Goal: Information Seeking & Learning: Learn about a topic

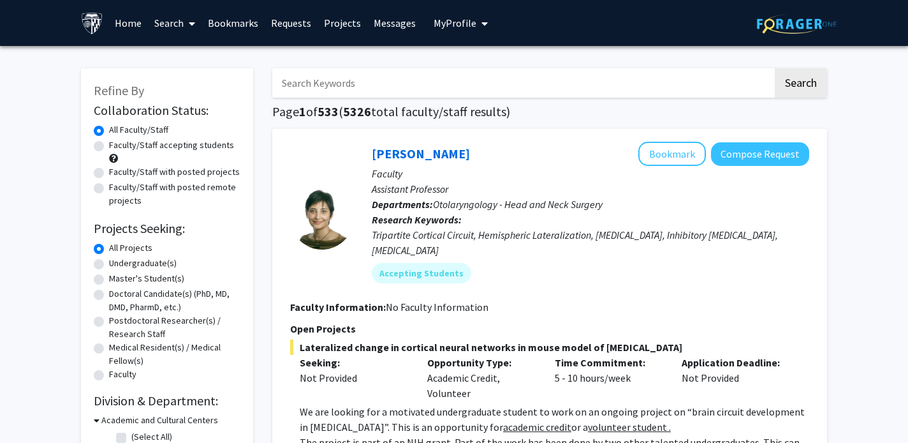
scroll to position [44, 0]
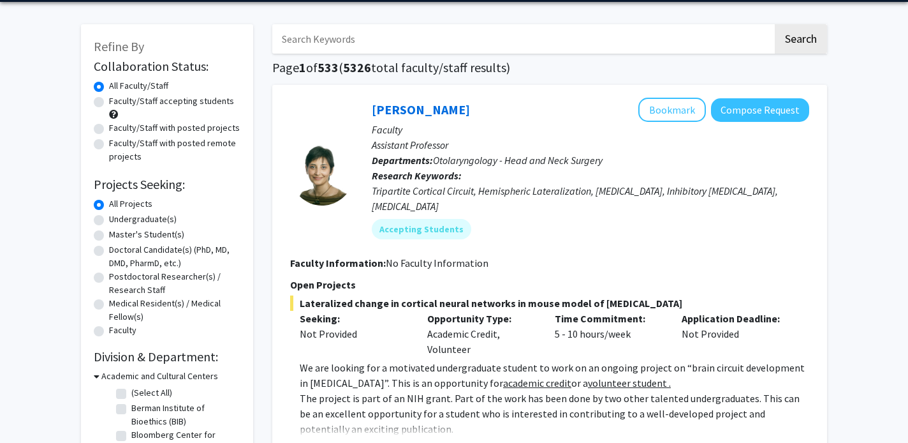
click at [109, 222] on label "Undergraduate(s)" at bounding box center [143, 218] width 68 height 13
click at [109, 221] on input "Undergraduate(s)" at bounding box center [113, 216] width 8 height 8
radio input "true"
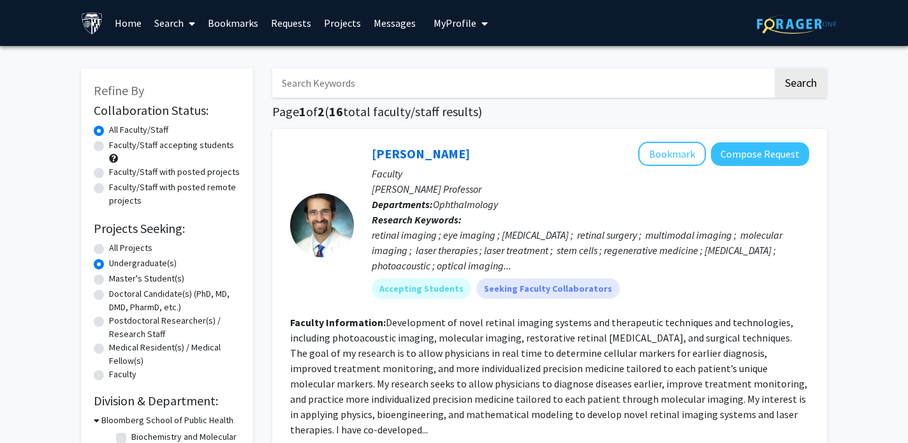
click at [355, 79] on input "Search Keywords" at bounding box center [522, 82] width 501 height 29
type input "orthop"
click at [775, 68] on button "Search" at bounding box center [801, 82] width 52 height 29
radio input "true"
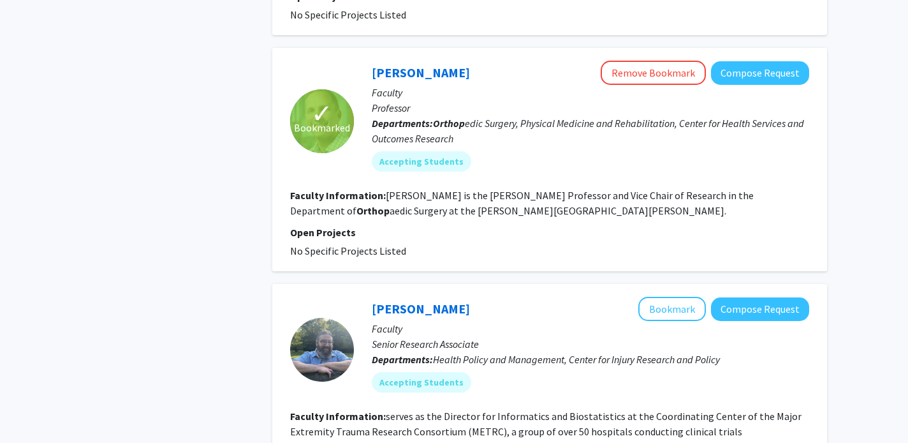
scroll to position [1272, 0]
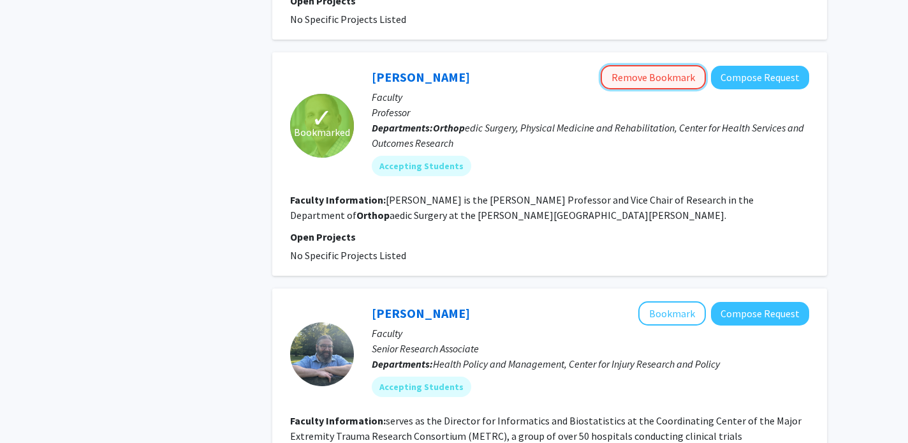
click at [685, 65] on button "Remove Bookmark" at bounding box center [653, 77] width 105 height 24
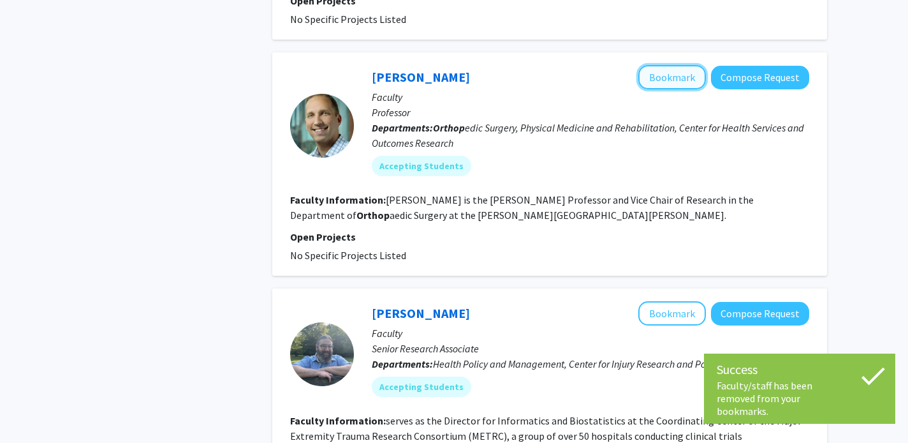
click at [686, 65] on button "Bookmark" at bounding box center [672, 77] width 68 height 24
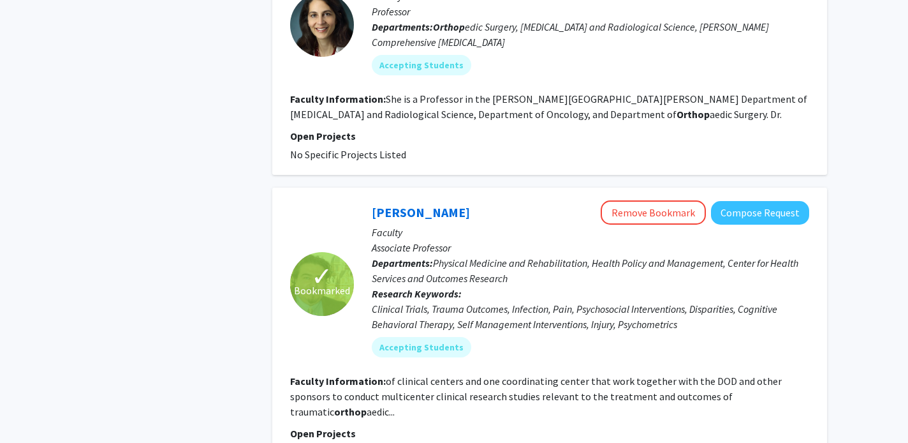
scroll to position [2200, 0]
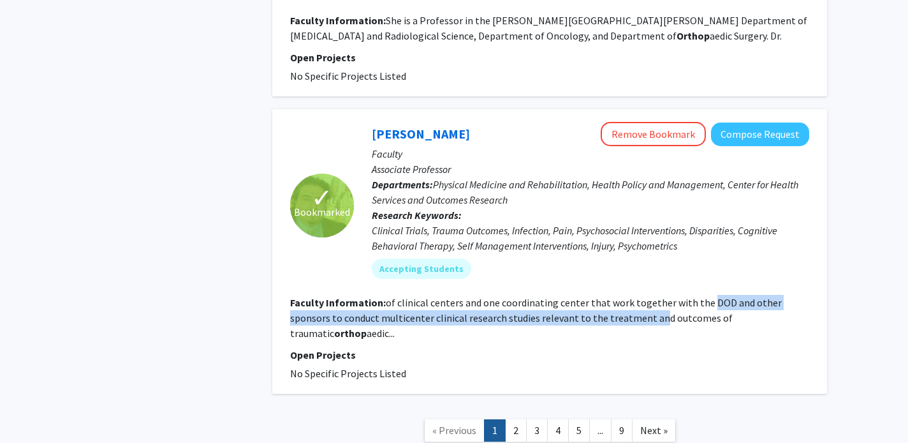
drag, startPoint x: 700, startPoint y: 227, endPoint x: 614, endPoint y: 238, distance: 87.4
click at [615, 296] on fg-read-more "of clinical centers and one coordinating center that work together with the DOD…" at bounding box center [536, 317] width 492 height 43
click at [614, 296] on fg-read-more "of clinical centers and one coordinating center that work together with the DOD…" at bounding box center [536, 317] width 492 height 43
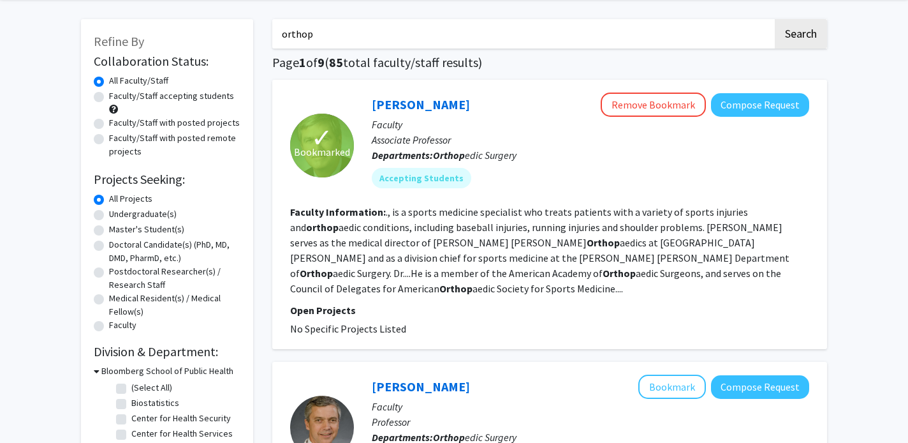
scroll to position [45, 0]
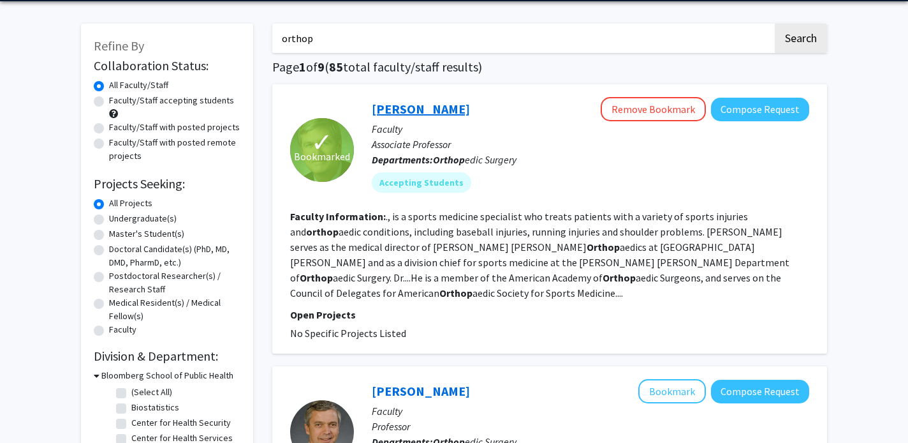
click at [439, 109] on link "[PERSON_NAME]" at bounding box center [421, 109] width 98 height 16
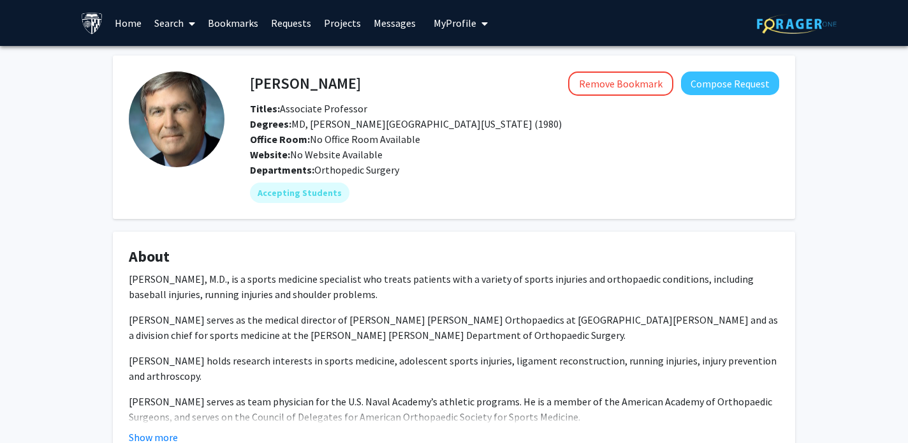
scroll to position [181, 0]
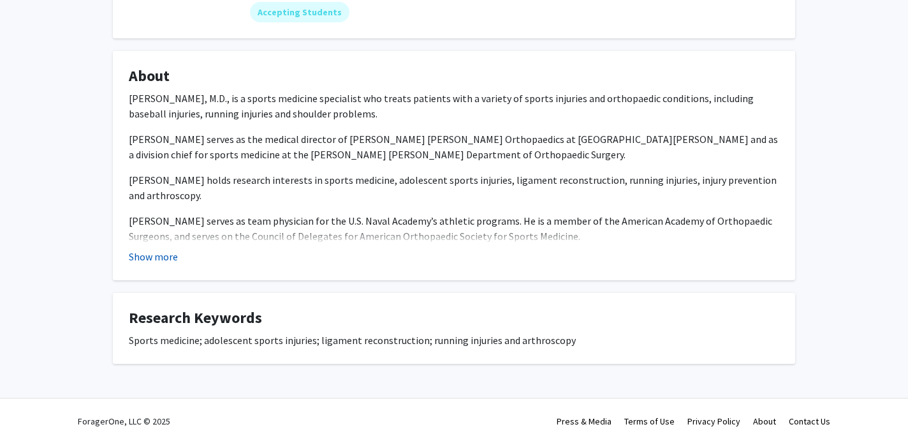
click at [165, 249] on button "Show more" at bounding box center [153, 256] width 49 height 15
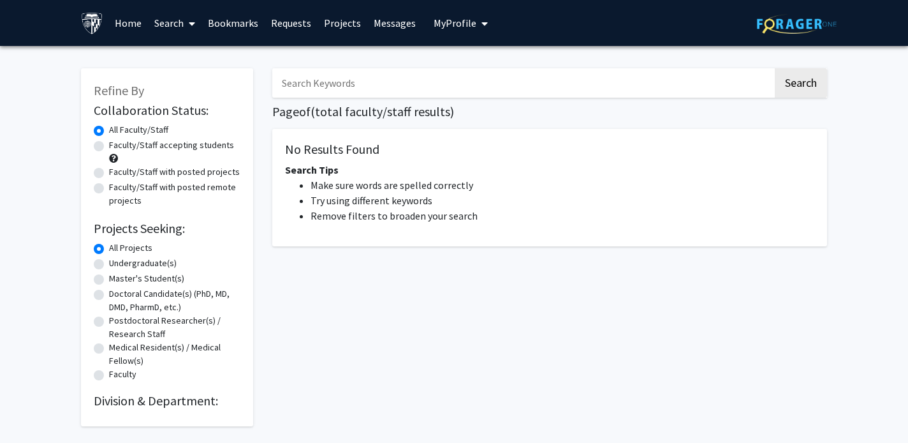
click at [355, 75] on input "Search Keywords" at bounding box center [522, 82] width 501 height 29
paste input "exstrophy"
type input "exstrophy"
click at [308, 82] on input "exstrophy" at bounding box center [522, 82] width 501 height 29
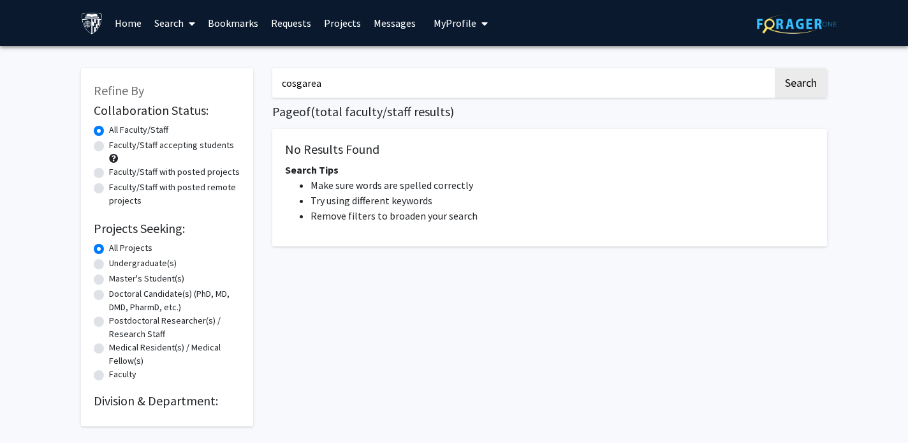
type input "cosgarea"
click at [775, 68] on button "Search" at bounding box center [801, 82] width 52 height 29
click at [340, 83] on input "cosgarea" at bounding box center [522, 82] width 501 height 29
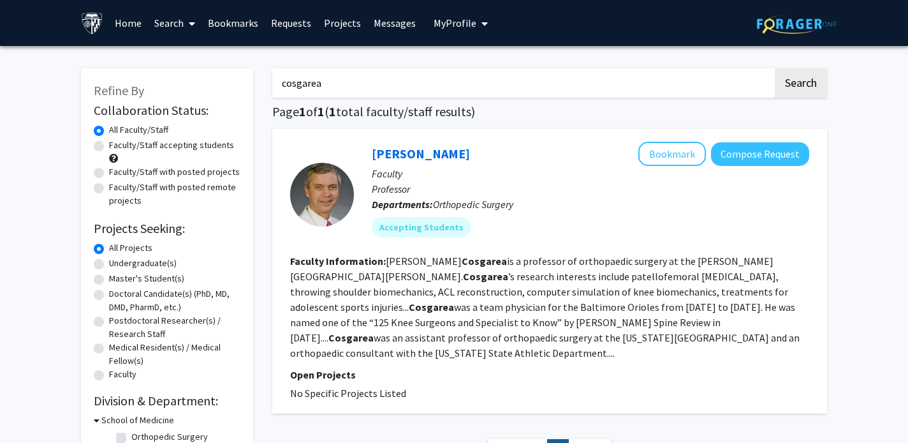
click at [345, 93] on input "cosgarea" at bounding box center [522, 82] width 501 height 29
click at [539, 98] on div "cosgarea Search Page 1 of 1 ( 1 total faculty/staff results) [PERSON_NAME] Book…" at bounding box center [550, 271] width 574 height 432
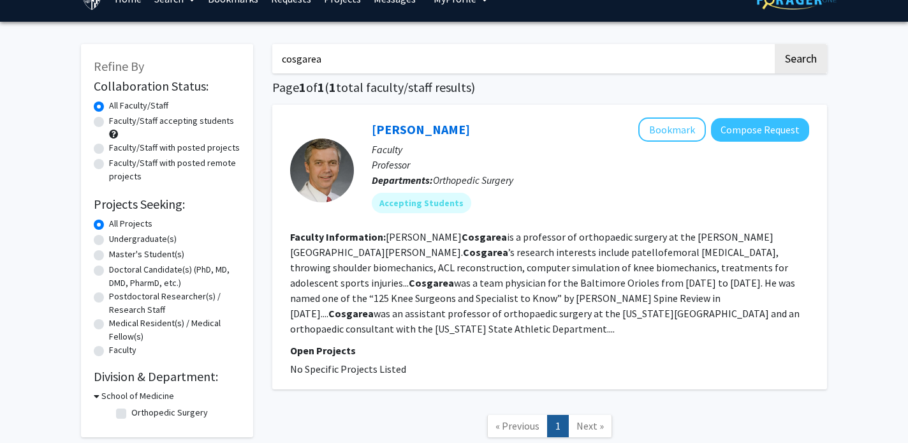
scroll to position [49, 0]
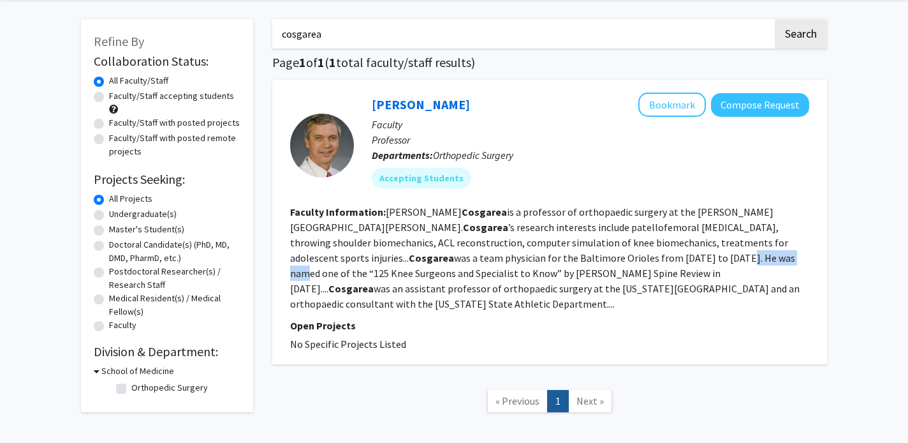
drag, startPoint x: 545, startPoint y: 260, endPoint x: 610, endPoint y: 261, distance: 65.1
click at [610, 261] on fg-read-more "Andrew Cosgarea is a professor of orthopaedic surgery at the Johns Hopkins Univ…" at bounding box center [545, 257] width 510 height 105
click at [435, 107] on link "[PERSON_NAME]" at bounding box center [421, 104] width 98 height 16
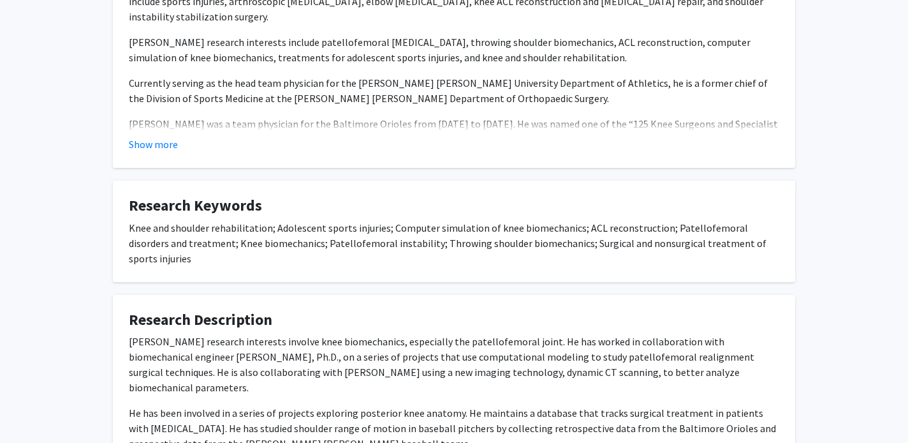
scroll to position [290, 0]
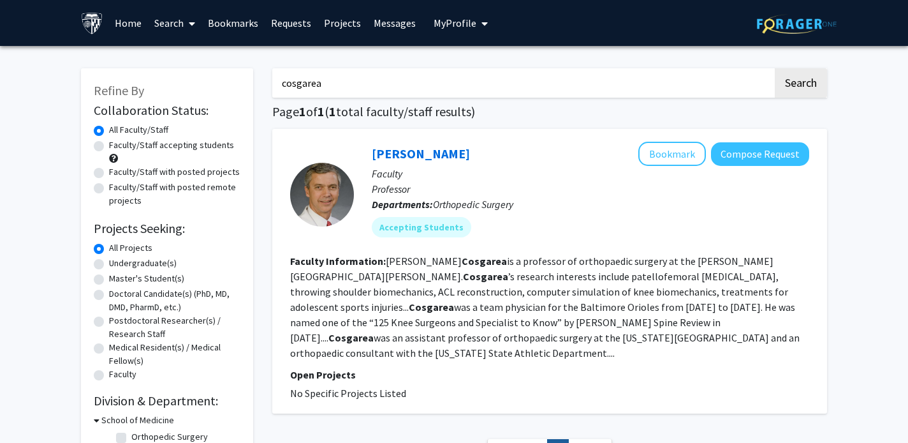
click at [395, 75] on input "cosgarea" at bounding box center [522, 82] width 501 height 29
click at [775, 68] on button "Search" at bounding box center [801, 82] width 52 height 29
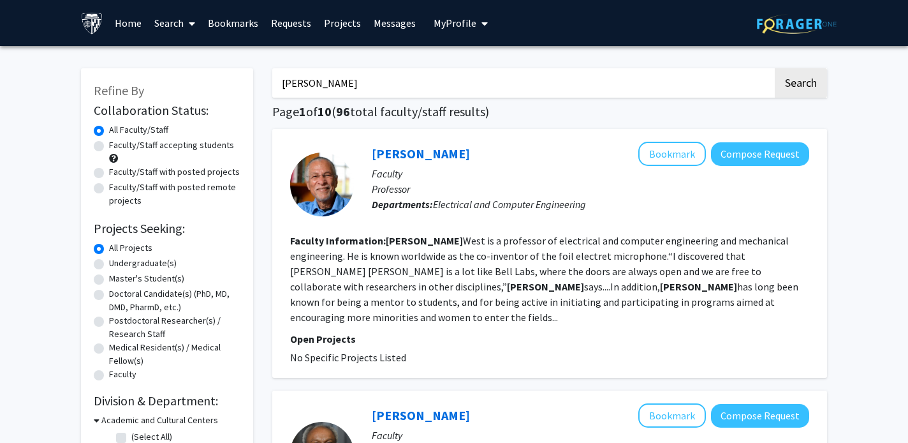
click at [775, 68] on button "Search" at bounding box center [801, 82] width 52 height 29
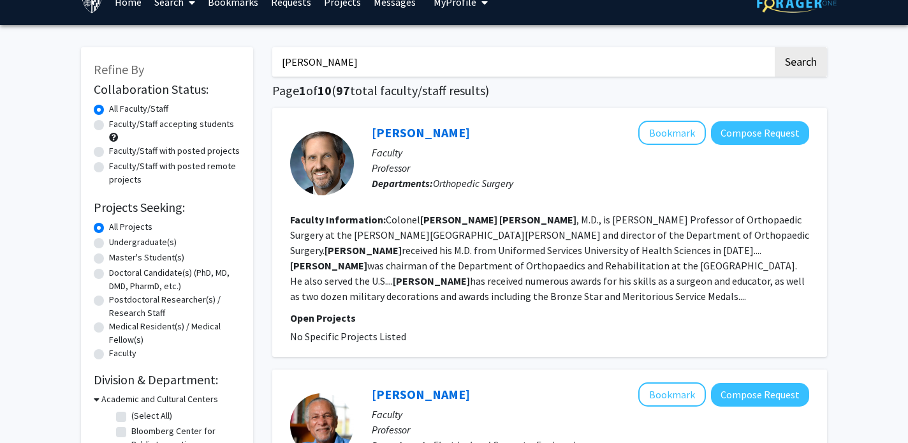
scroll to position [22, 0]
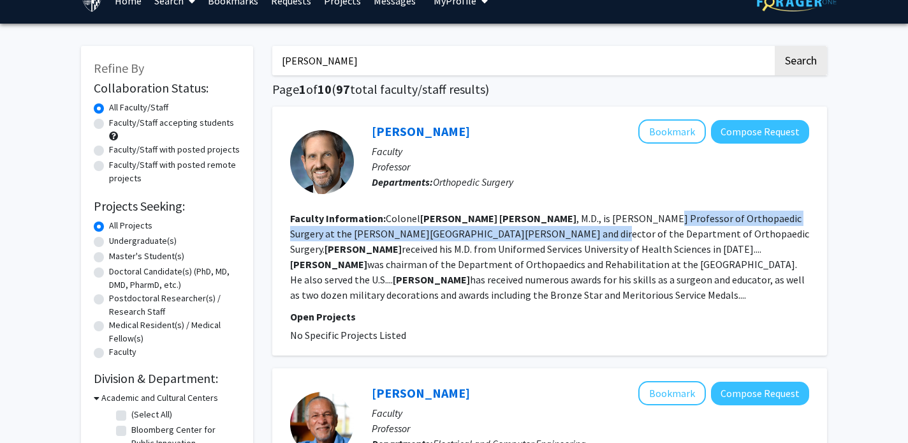
drag, startPoint x: 565, startPoint y: 218, endPoint x: 464, endPoint y: 237, distance: 103.1
click at [464, 237] on fg-read-more "Colonel James Ficke , M.D., is Robert A. Robinson Professor of Orthopaedic Surg…" at bounding box center [549, 256] width 519 height 89
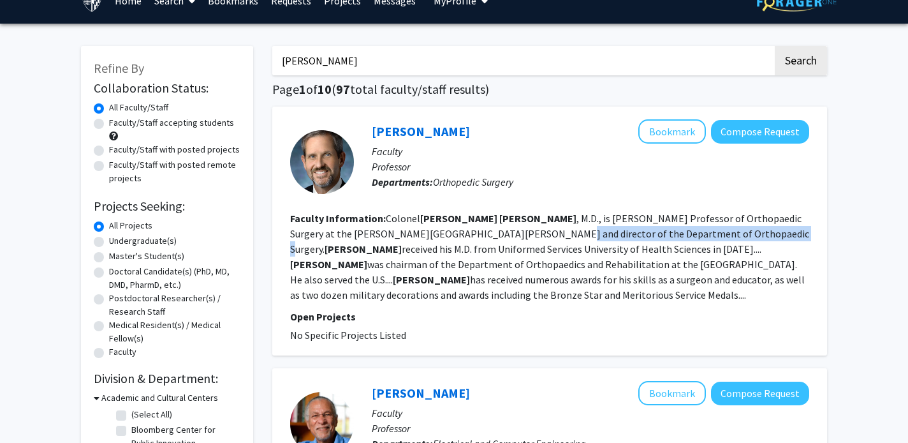
drag, startPoint x: 427, startPoint y: 233, endPoint x: 643, endPoint y: 232, distance: 215.6
click at [643, 232] on fg-read-more "Colonel James Ficke , M.D., is Robert A. Robinson Professor of Orthopaedic Surg…" at bounding box center [549, 256] width 519 height 89
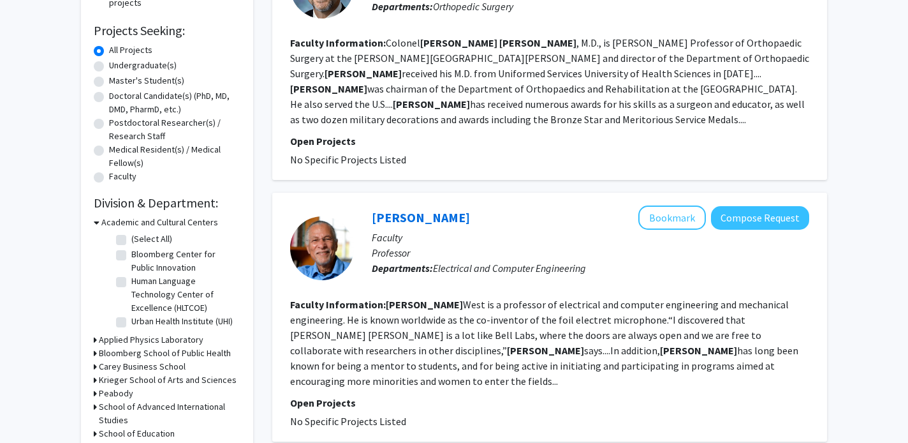
scroll to position [0, 0]
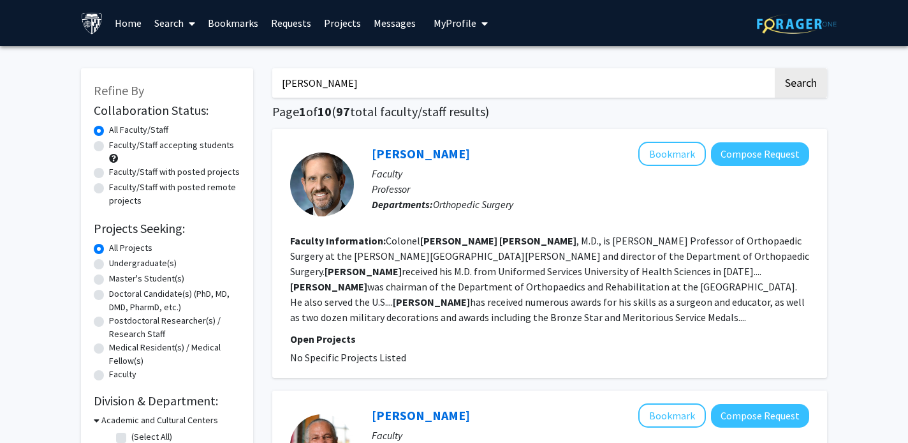
click at [339, 80] on input "James ficke" at bounding box center [522, 82] width 501 height 29
type input "jay lee"
click at [775, 68] on button "Search" at bounding box center [801, 82] width 52 height 29
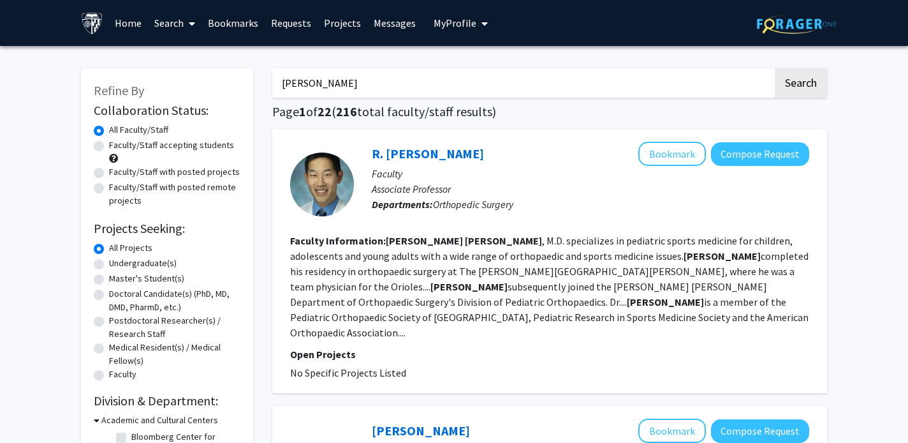
scroll to position [3, 0]
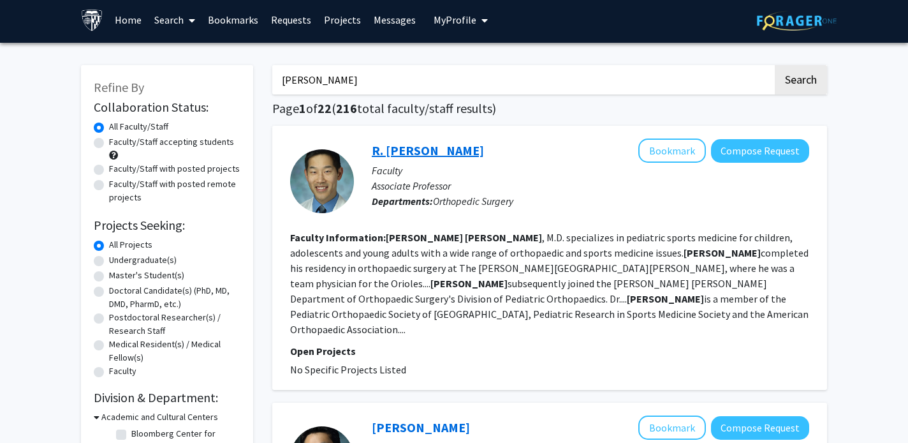
click at [413, 153] on link "R. Jay Lee" at bounding box center [428, 150] width 112 height 16
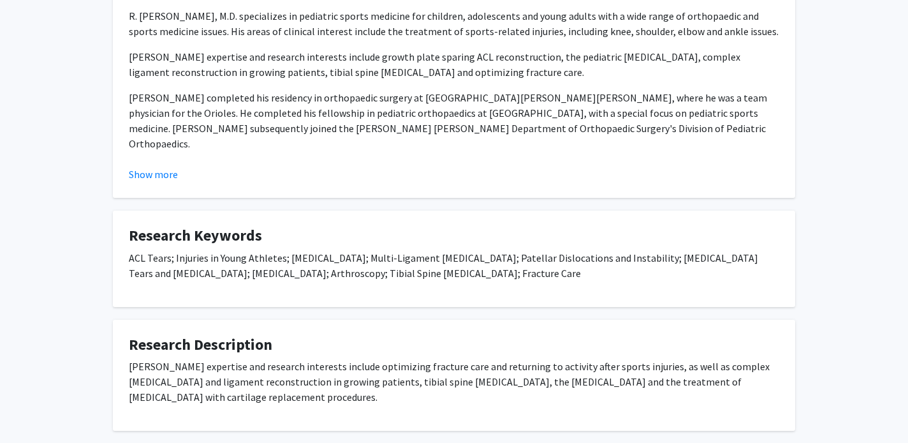
scroll to position [107, 0]
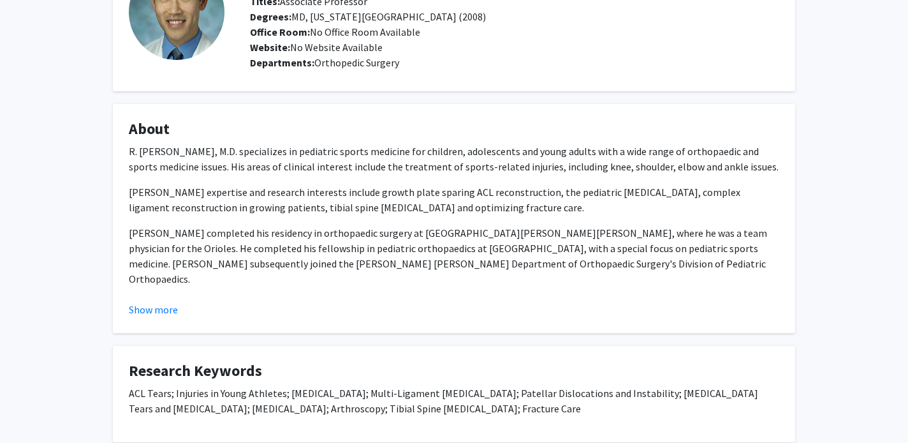
click at [170, 327] on fg-card "About R. Jay Lee, M.D. specializes in pediatric sports medicine for children, a…" at bounding box center [454, 218] width 683 height 229
click at [168, 316] on button "Show more" at bounding box center [153, 309] width 49 height 15
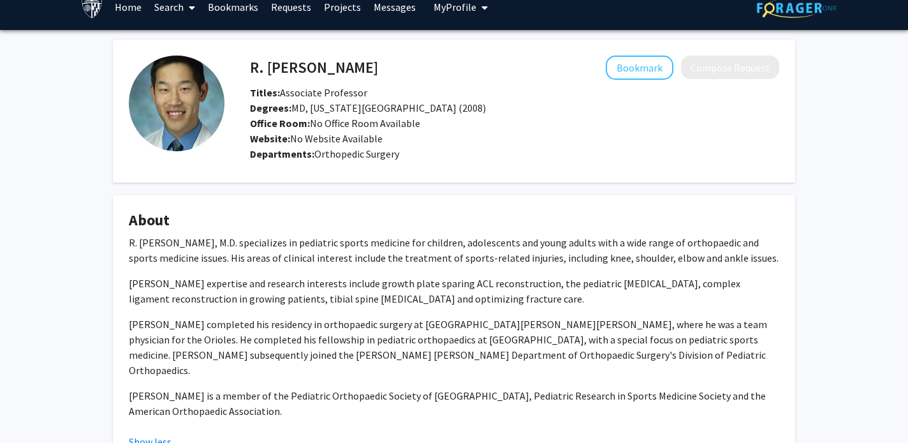
scroll to position [0, 0]
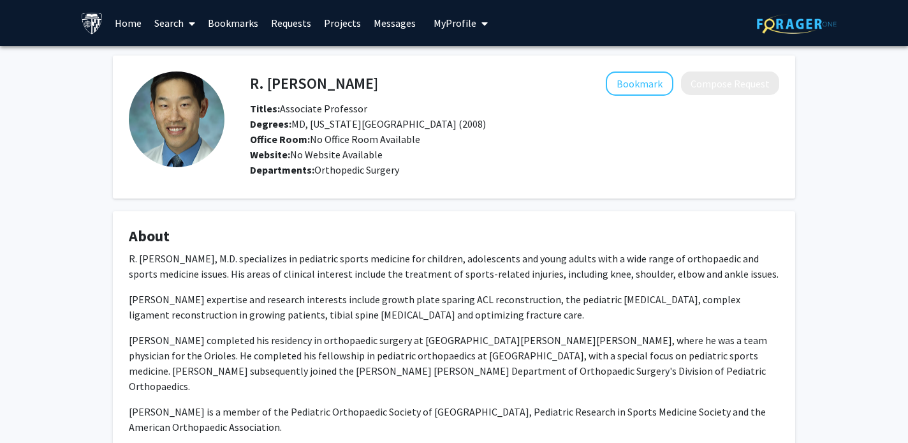
drag, startPoint x: 249, startPoint y: 84, endPoint x: 340, endPoint y: 84, distance: 91.2
click at [340, 84] on div "R. Jay Lee Bookmark Compose Request" at bounding box center [514, 83] width 549 height 24
drag, startPoint x: 336, startPoint y: 84, endPoint x: 251, endPoint y: 84, distance: 84.8
click at [251, 84] on div "R. Jay Lee Bookmark Compose Request" at bounding box center [514, 83] width 549 height 24
copy h4 "R. Jay Lee"
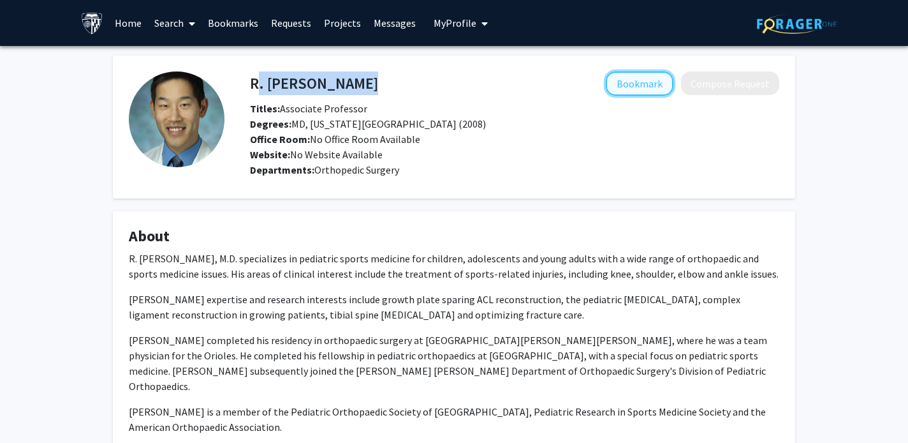
click at [634, 80] on button "Bookmark" at bounding box center [640, 83] width 68 height 24
